Goal: Information Seeking & Learning: Understand process/instructions

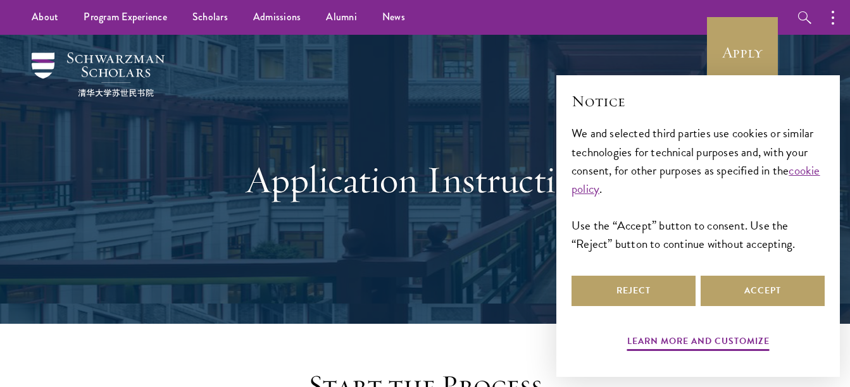
scroll to position [127, 0]
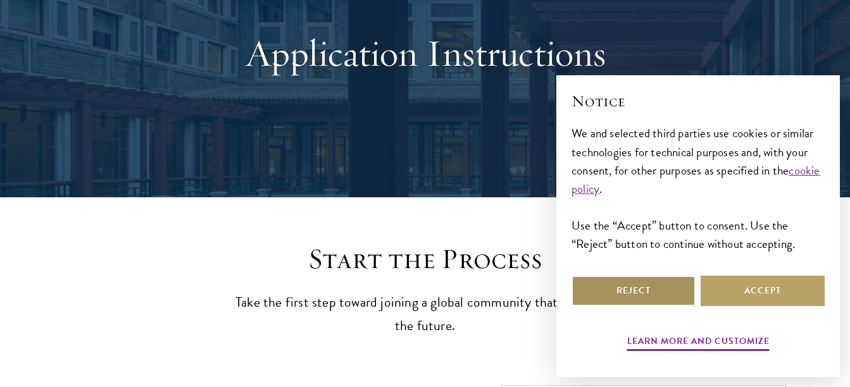
click at [667, 288] on button "Reject" at bounding box center [634, 291] width 124 height 30
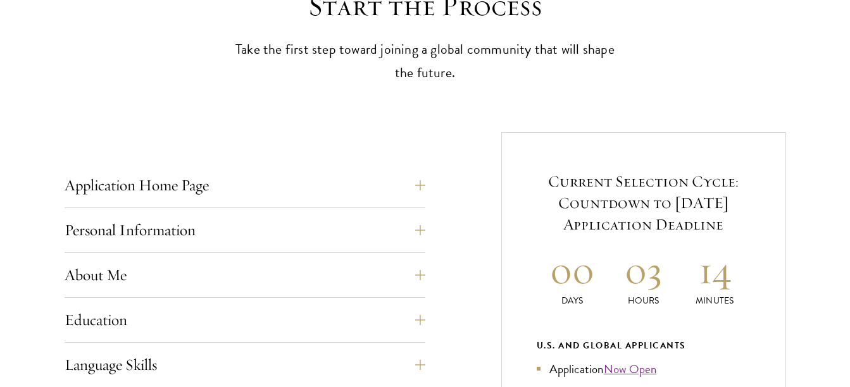
scroll to position [443, 0]
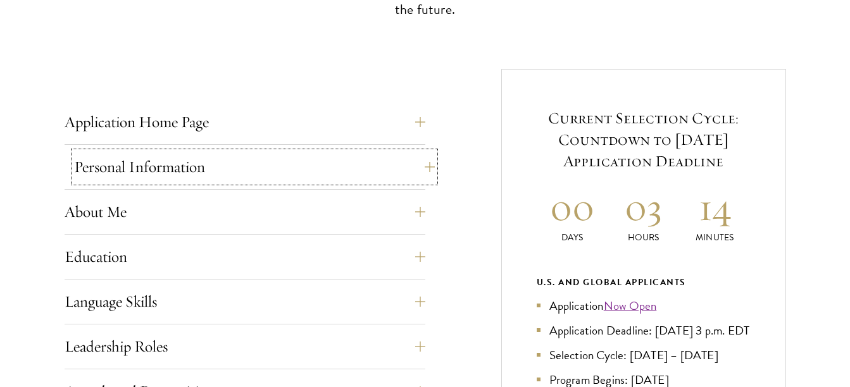
click at [428, 171] on button "Personal Information" at bounding box center [254, 167] width 361 height 30
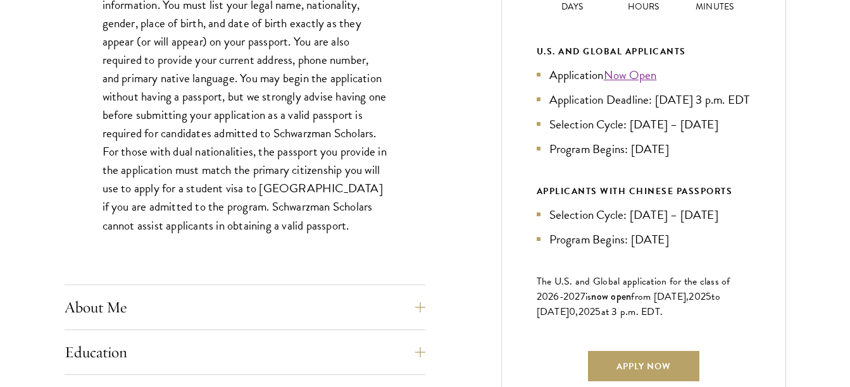
scroll to position [696, 0]
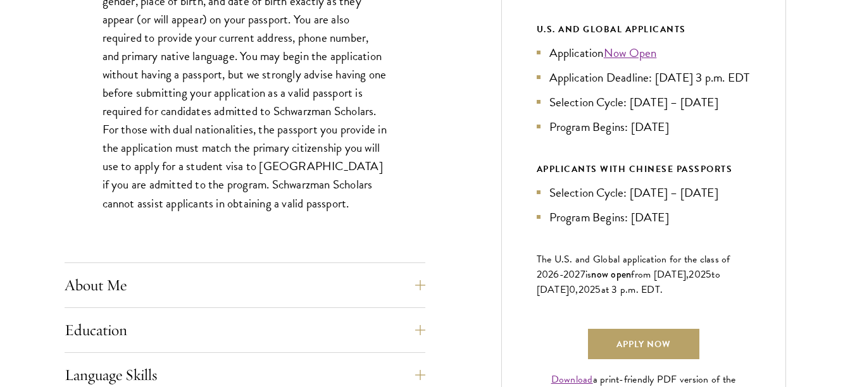
drag, startPoint x: 630, startPoint y: 232, endPoint x: 744, endPoint y: 228, distance: 114.0
click at [744, 227] on li "Program Begins: [DATE]" at bounding box center [644, 217] width 214 height 18
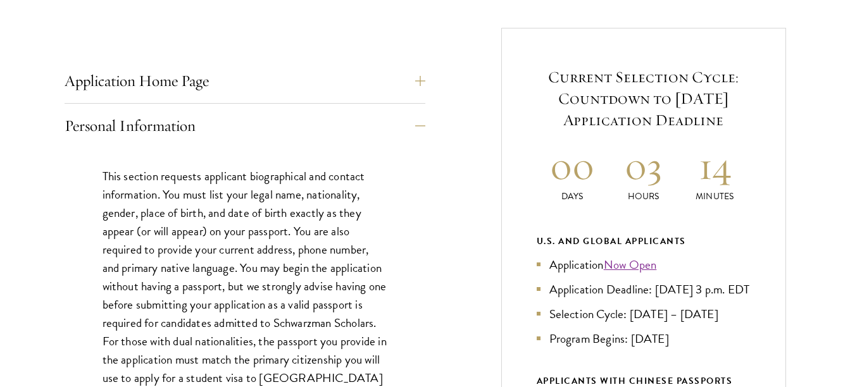
scroll to position [506, 0]
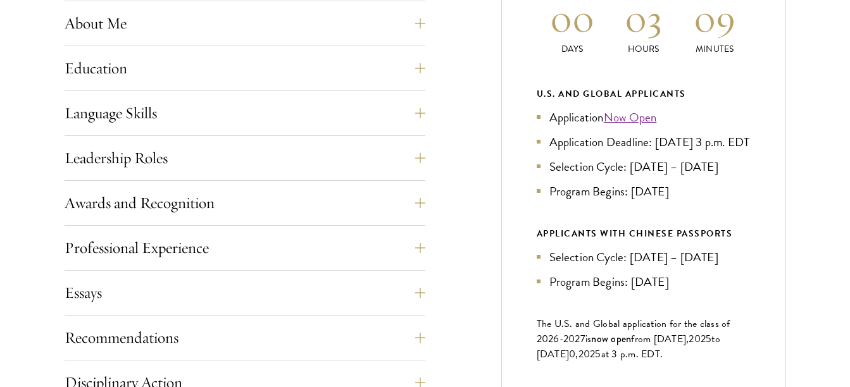
scroll to position [633, 0]
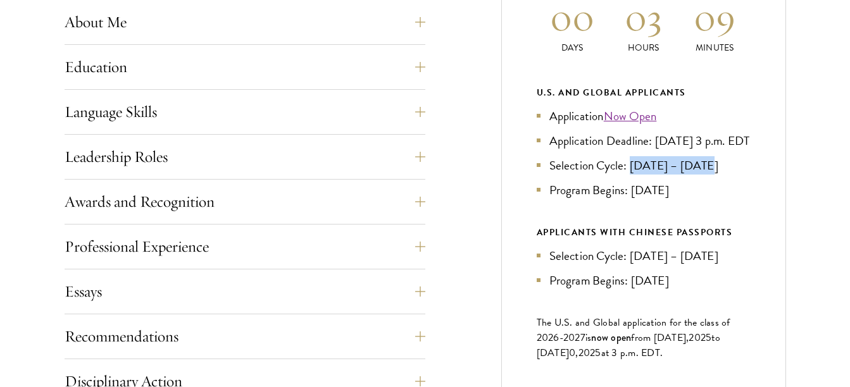
drag, startPoint x: 630, startPoint y: 180, endPoint x: 729, endPoint y: 186, distance: 99.6
click at [729, 175] on li "Selection Cycle: [DATE] – [DATE]" at bounding box center [644, 165] width 214 height 18
drag, startPoint x: 729, startPoint y: 186, endPoint x: 705, endPoint y: 193, distance: 25.0
click at [705, 193] on ul "Application Now Open Application Deadline: Sept 10, 2025 at 3 p.m. EDT Selectio…" at bounding box center [644, 153] width 214 height 92
drag, startPoint x: 656, startPoint y: 136, endPoint x: 666, endPoint y: 151, distance: 17.9
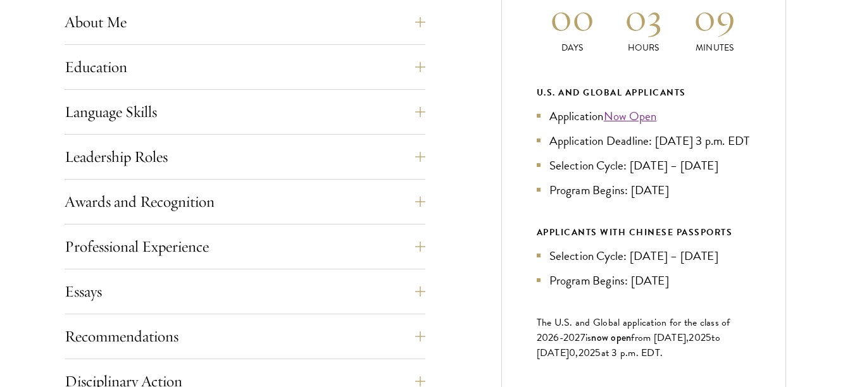
click at [666, 150] on li "Application Deadline: [DATE] 3 p.m. EDT" at bounding box center [644, 141] width 214 height 18
click at [664, 150] on li "Application Deadline: [DATE] 3 p.m. EDT" at bounding box center [644, 141] width 214 height 18
drag, startPoint x: 632, startPoint y: 207, endPoint x: 690, endPoint y: 204, distance: 57.7
click at [690, 199] on li "Program Begins: [DATE]" at bounding box center [644, 190] width 214 height 18
click at [687, 199] on li "Program Begins: [DATE]" at bounding box center [644, 190] width 214 height 18
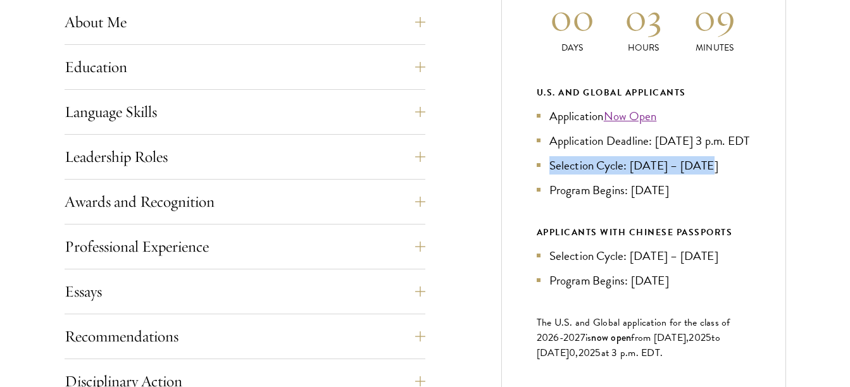
drag, startPoint x: 550, startPoint y: 180, endPoint x: 724, endPoint y: 178, distance: 173.5
click at [724, 175] on li "Selection Cycle: [DATE] – [DATE]" at bounding box center [644, 165] width 214 height 18
